Goal: Find specific page/section: Find specific page/section

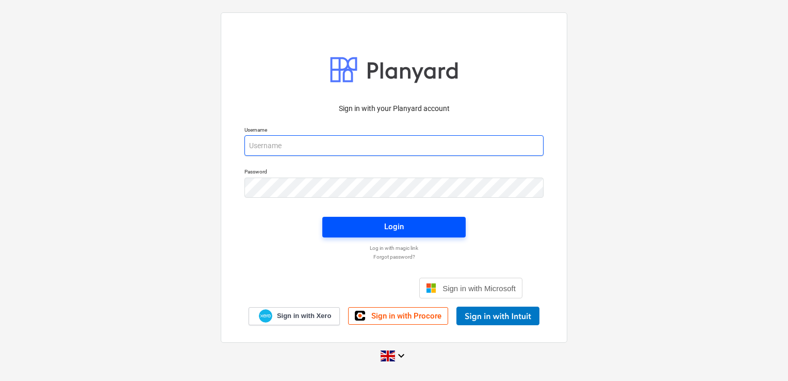
type input "[EMAIL_ADDRESS][DOMAIN_NAME]"
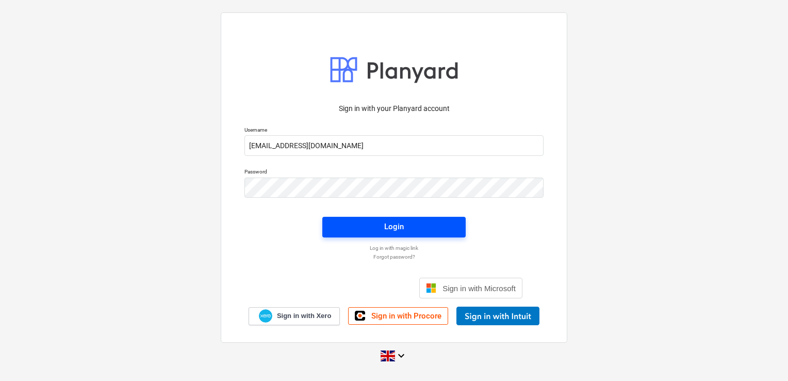
click at [354, 224] on span "Login" at bounding box center [394, 226] width 119 height 13
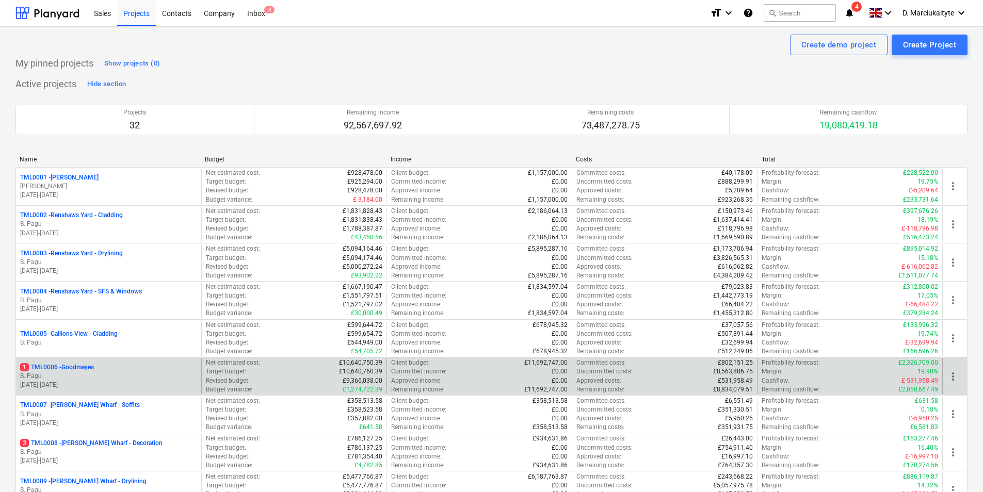
click at [115, 368] on div "1 TML0006 - Goodmayes" at bounding box center [108, 367] width 177 height 9
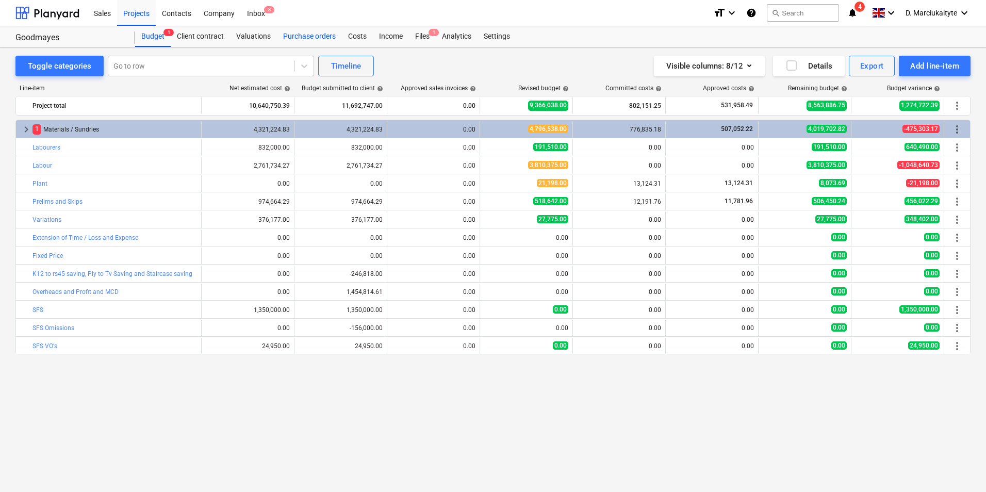
click at [298, 36] on div "Purchase orders" at bounding box center [309, 36] width 65 height 21
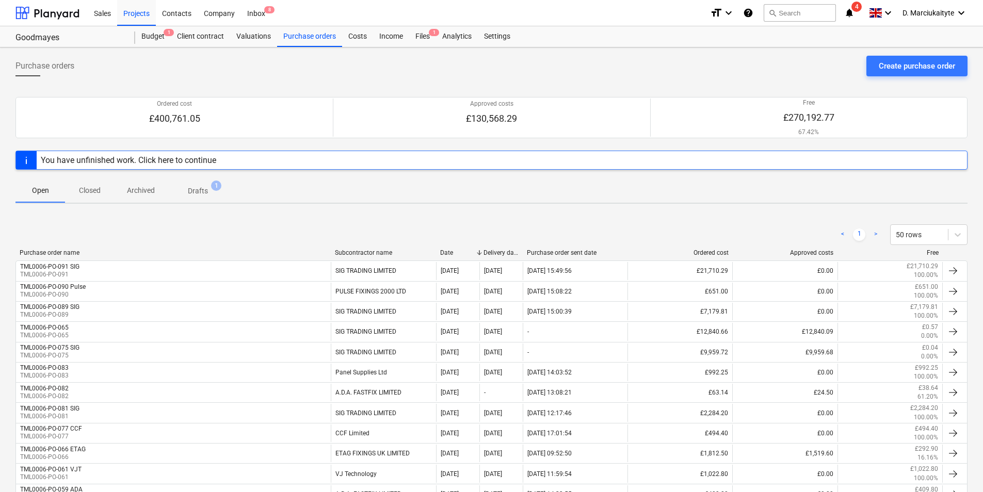
click at [347, 247] on div "< 1 > 50 rows" at bounding box center [491, 234] width 952 height 29
click at [348, 252] on div "Subcontractor name" at bounding box center [383, 252] width 97 height 7
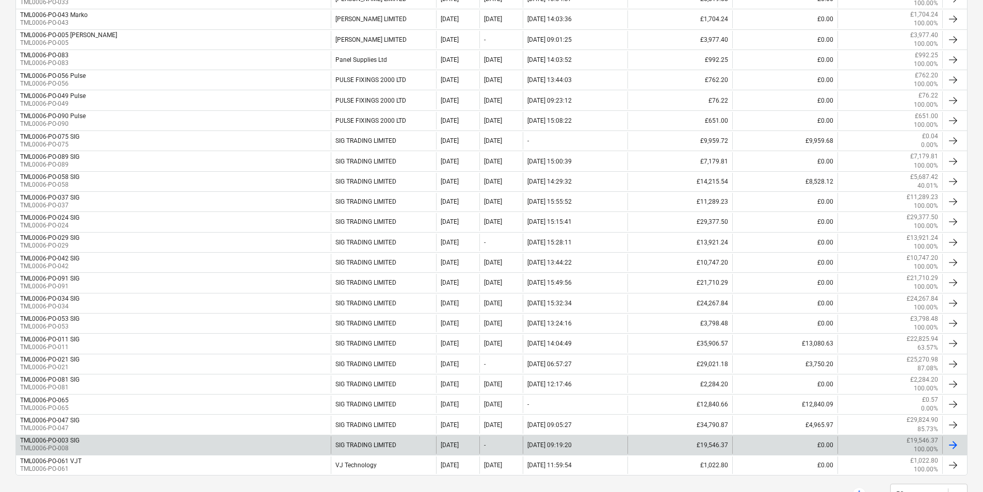
scroll to position [678, 0]
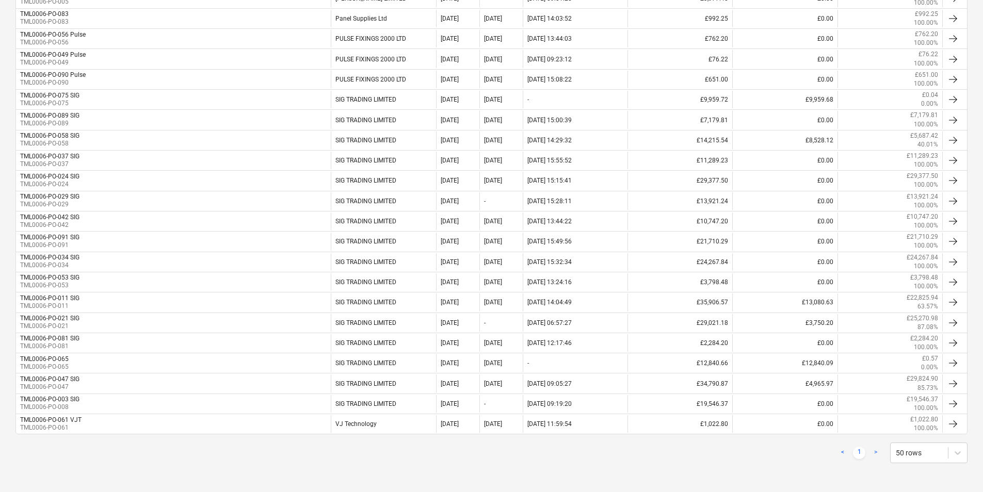
click at [788, 380] on link ">" at bounding box center [875, 453] width 12 height 12
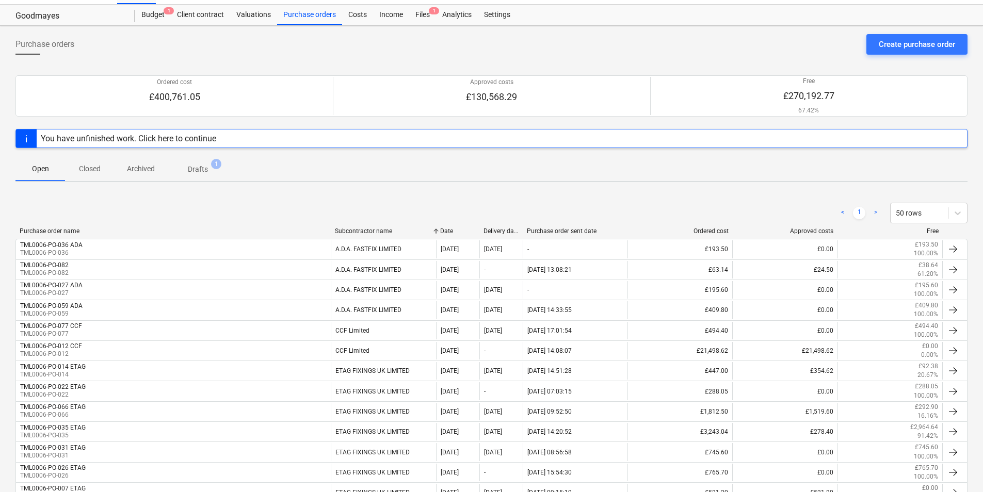
scroll to position [0, 0]
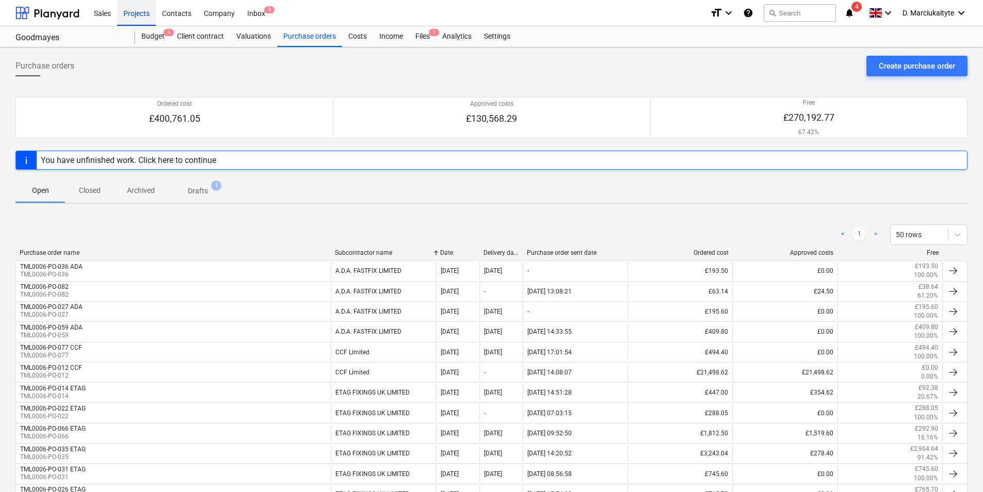
click at [132, 14] on div "Projects" at bounding box center [136, 12] width 39 height 26
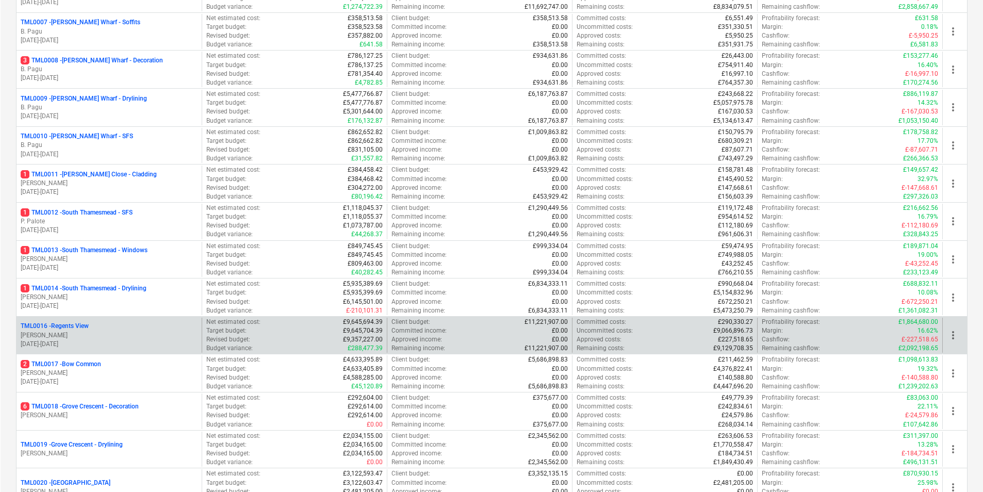
scroll to position [413, 0]
